Goal: Navigation & Orientation: Understand site structure

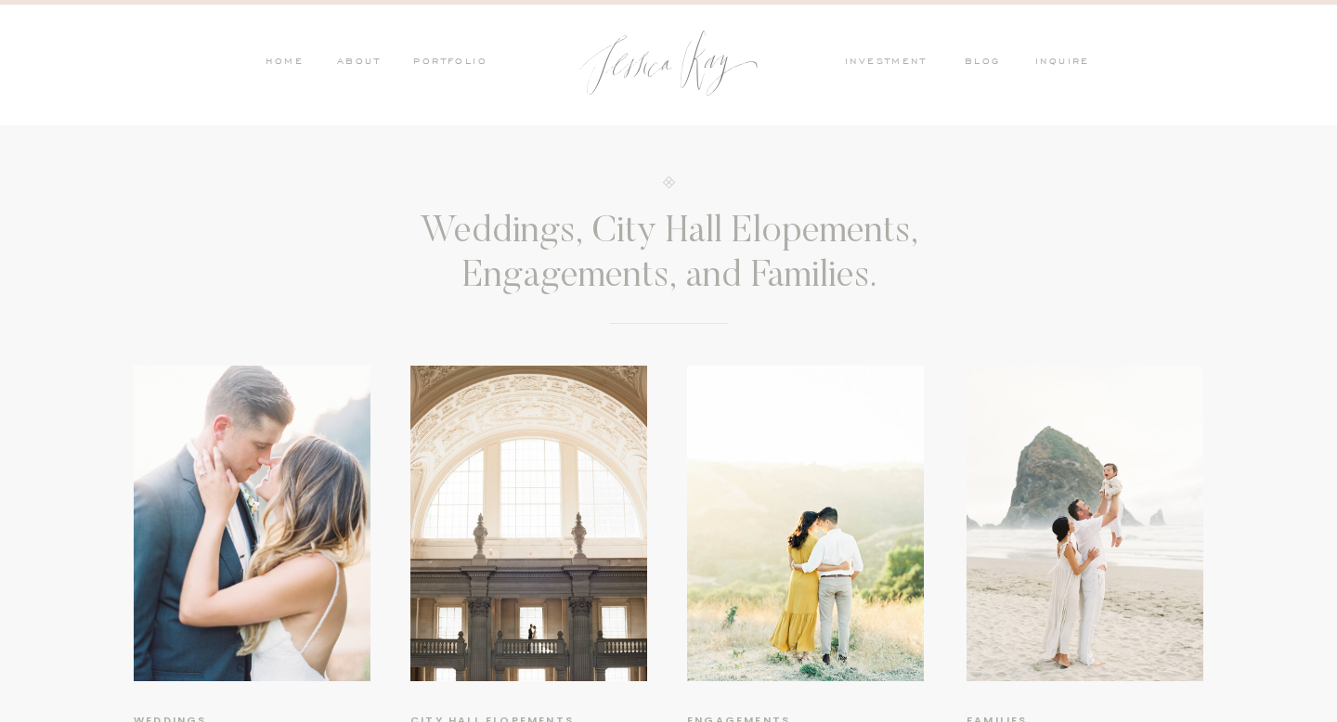
click at [470, 58] on nav "PORTFOLIO" at bounding box center [448, 63] width 77 height 17
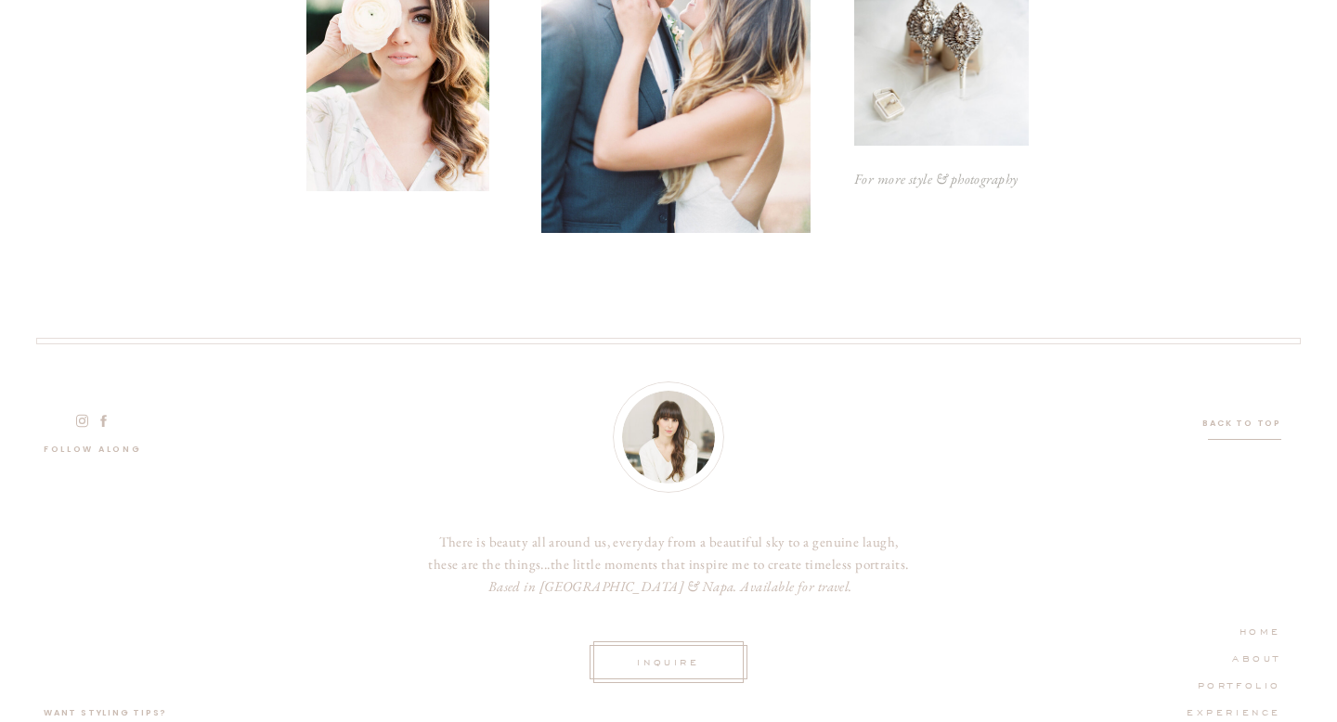
scroll to position [2983, 0]
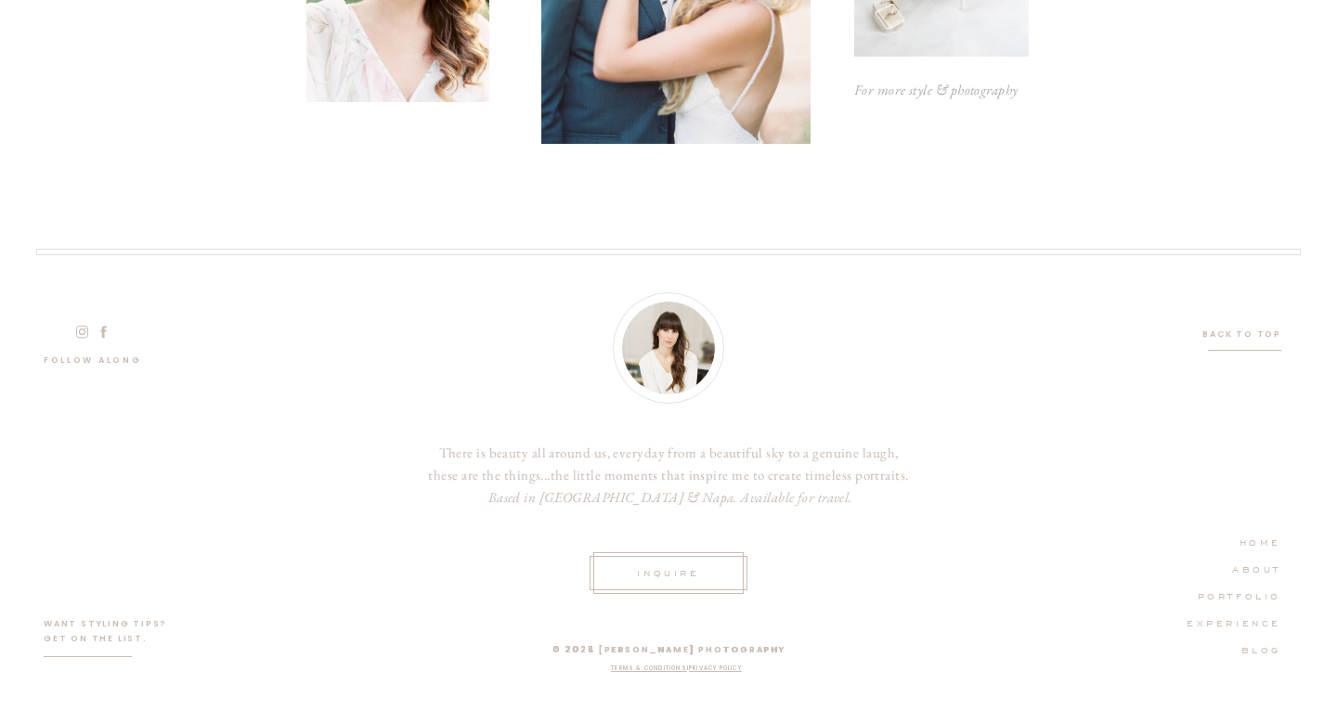
click at [1267, 566] on nav "ABOUT" at bounding box center [1228, 568] width 105 height 17
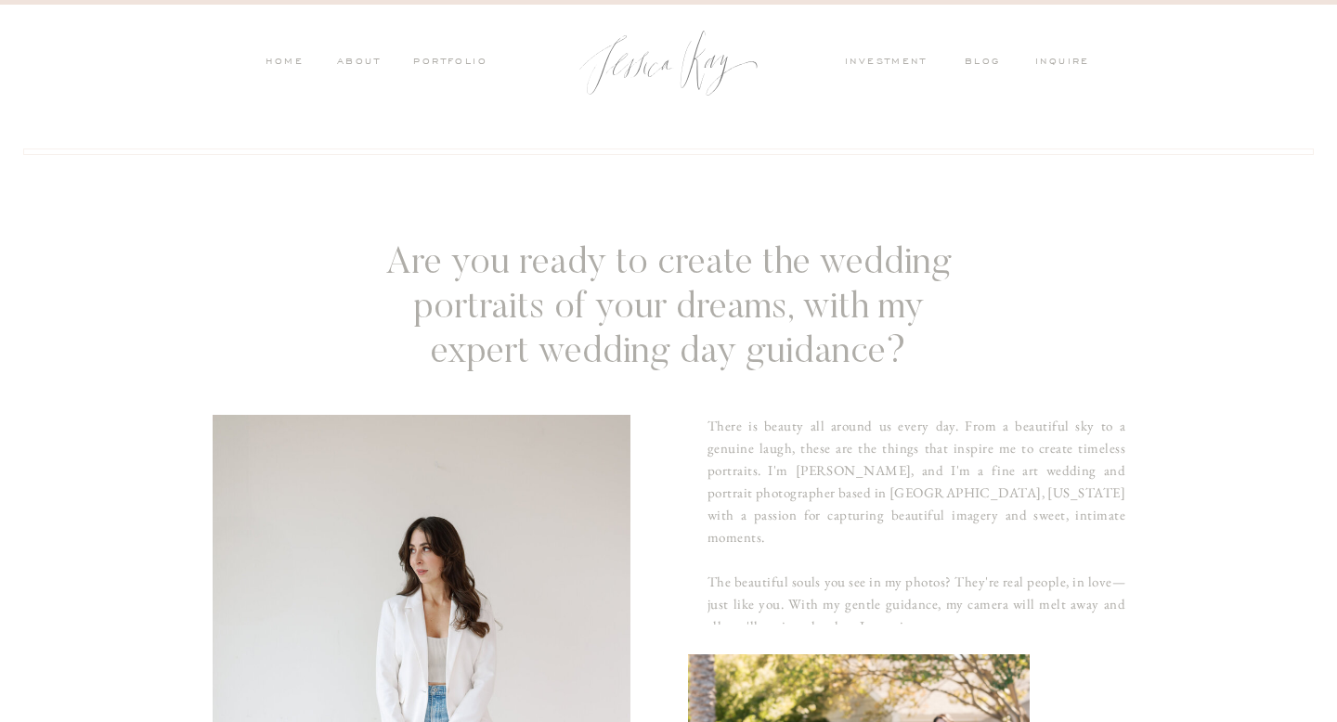
click at [465, 62] on nav "PORTFOLIO" at bounding box center [448, 63] width 77 height 17
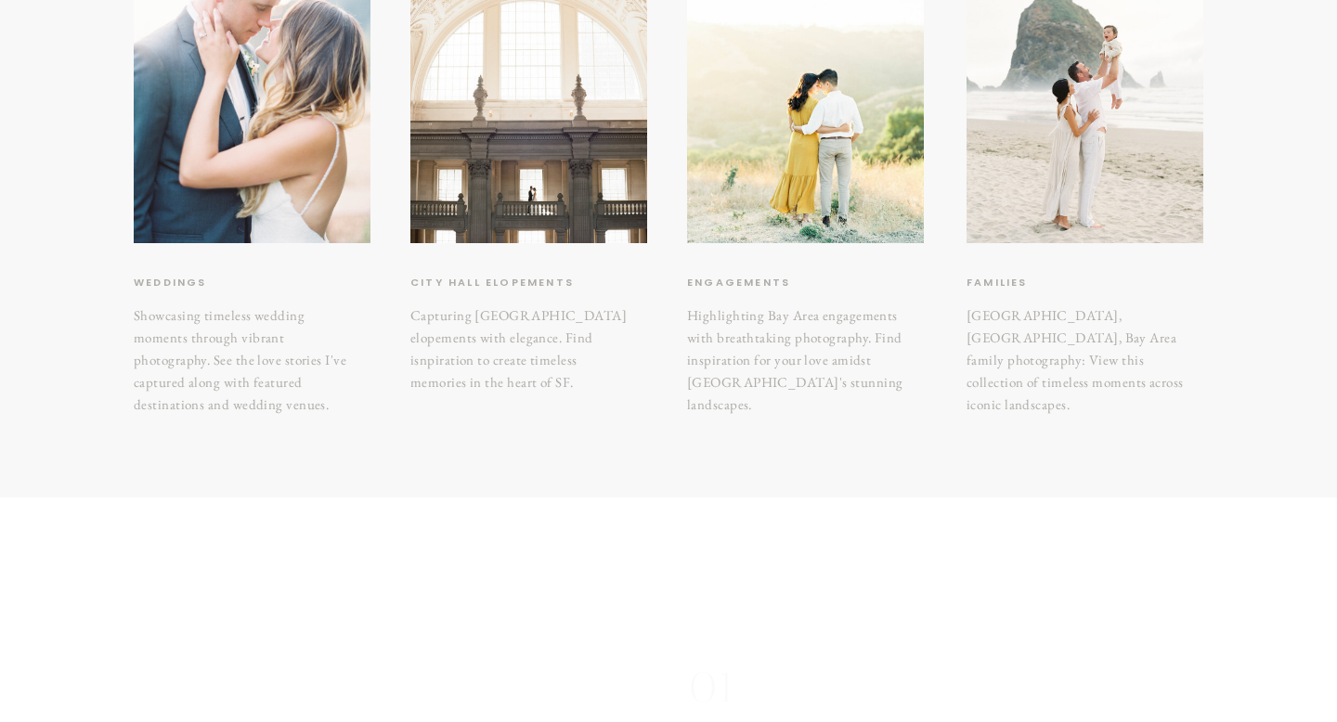
scroll to position [442, 0]
